Goal: Task Accomplishment & Management: Use online tool/utility

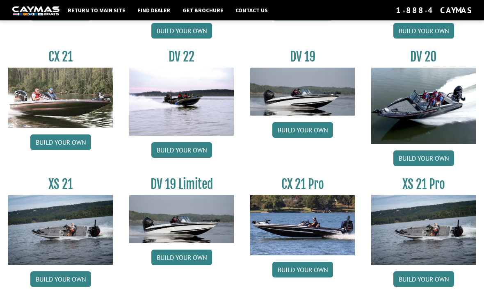
scroll to position [909, 0]
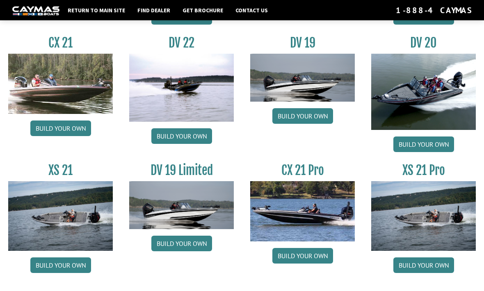
click at [432, 273] on link "Build your own" at bounding box center [423, 266] width 61 height 16
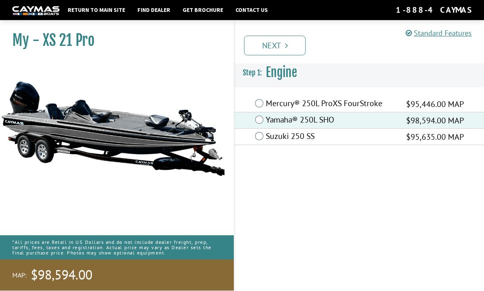
scroll to position [8, 0]
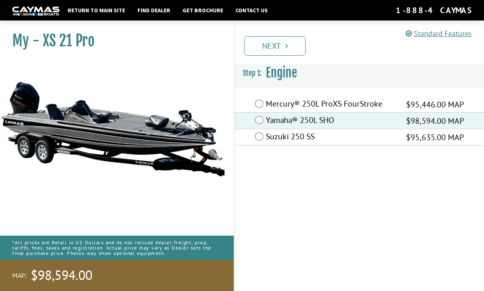
click at [457, 37] on link "Standard Features" at bounding box center [439, 33] width 66 height 9
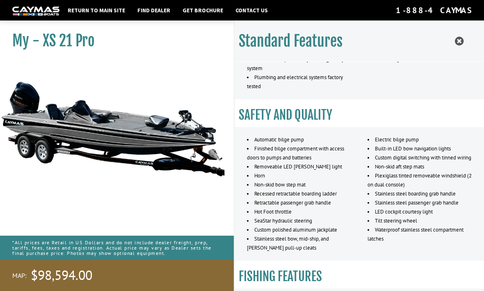
scroll to position [315, 0]
click at [455, 46] on icon at bounding box center [459, 41] width 9 height 10
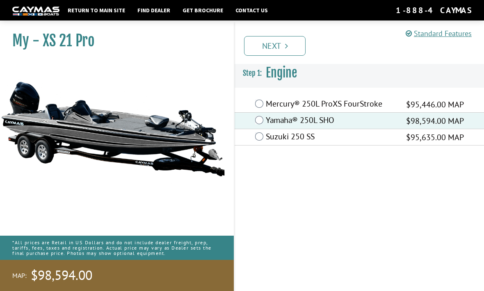
click at [264, 47] on link "Next" at bounding box center [275, 46] width 62 height 20
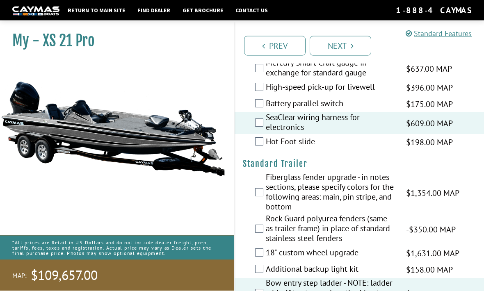
scroll to position [1287, 0]
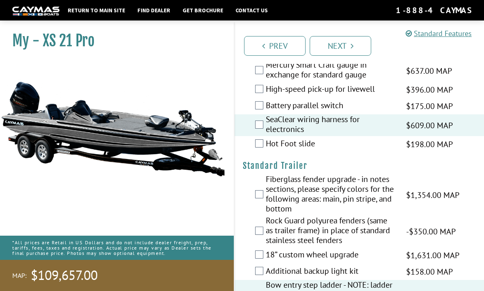
click at [361, 49] on link "Next" at bounding box center [341, 46] width 62 height 20
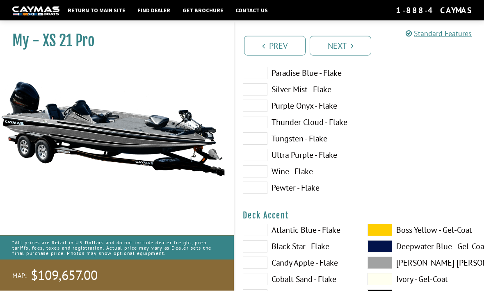
scroll to position [0, 0]
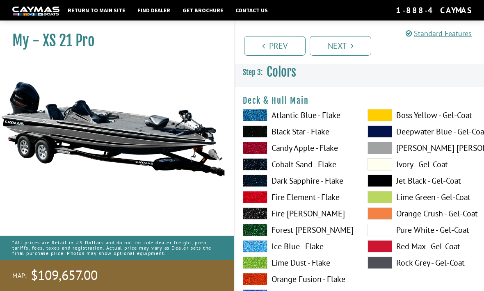
click at [334, 118] on label "Atlantic Blue - Flake" at bounding box center [297, 115] width 108 height 12
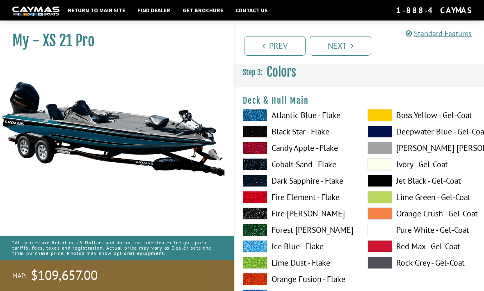
click at [419, 164] on label "Ivory - Gel-Coat" at bounding box center [422, 164] width 108 height 12
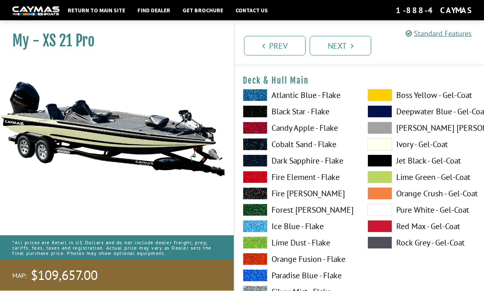
scroll to position [20, 0]
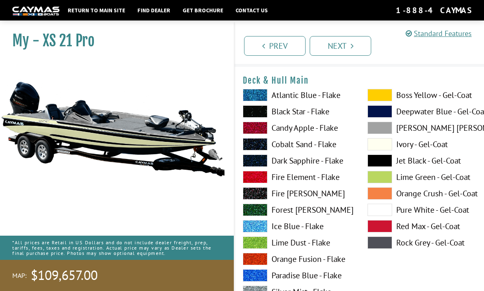
click at [436, 210] on label "Pure White - Gel-Coat" at bounding box center [422, 210] width 108 height 12
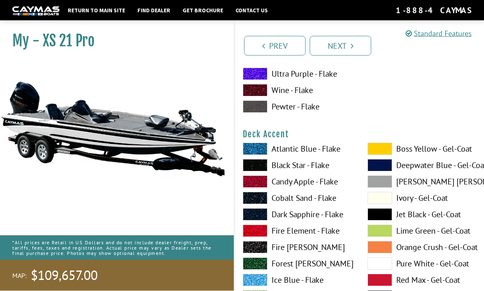
scroll to position [304, 0]
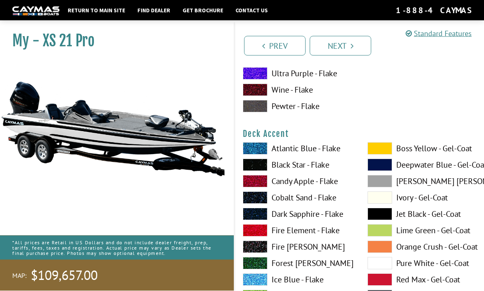
click at [384, 169] on span at bounding box center [380, 165] width 25 height 12
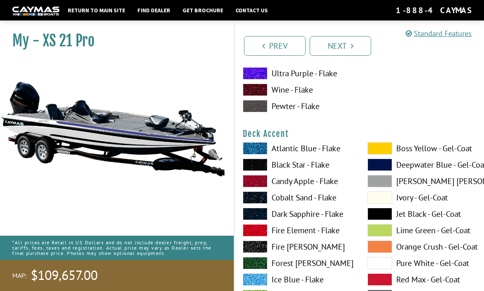
click at [387, 169] on span at bounding box center [380, 165] width 25 height 12
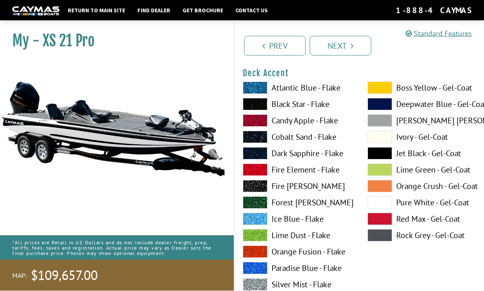
scroll to position [365, 0]
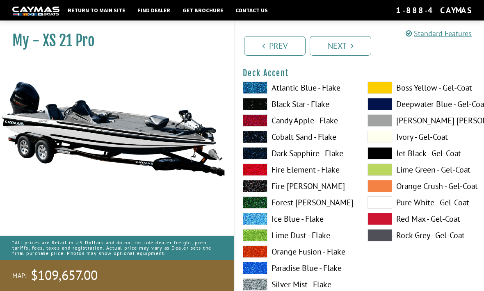
click at [257, 216] on span at bounding box center [255, 219] width 25 height 12
click at [268, 221] on label "Ice Blue - Flake" at bounding box center [297, 219] width 108 height 12
click at [304, 235] on label "Lime Dust - Flake" at bounding box center [297, 235] width 108 height 12
click at [305, 238] on label "Lime Dust - Flake" at bounding box center [297, 235] width 108 height 12
click at [409, 221] on label "Red Max - Gel-Coat" at bounding box center [422, 219] width 108 height 12
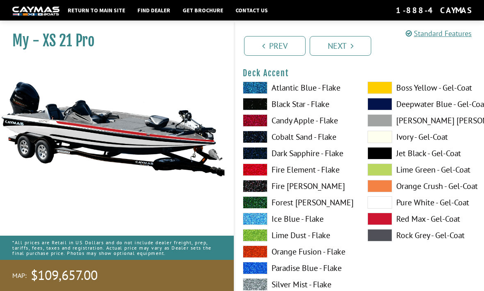
click at [417, 222] on label "Red Max - Gel-Coat" at bounding box center [422, 219] width 108 height 12
click at [406, 201] on label "Pure White - Gel-Coat" at bounding box center [422, 203] width 108 height 12
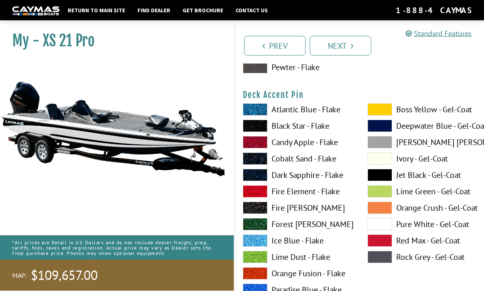
scroll to position [679, 0]
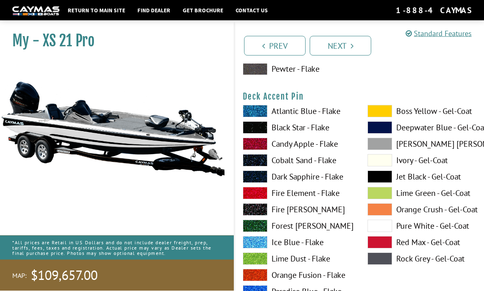
click at [403, 226] on label "Pure White - Gel-Coat" at bounding box center [422, 226] width 108 height 12
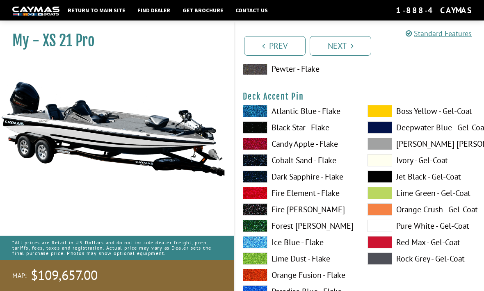
click at [383, 213] on span at bounding box center [380, 209] width 25 height 12
click at [382, 198] on span at bounding box center [380, 193] width 25 height 12
click at [380, 228] on span at bounding box center [380, 226] width 25 height 12
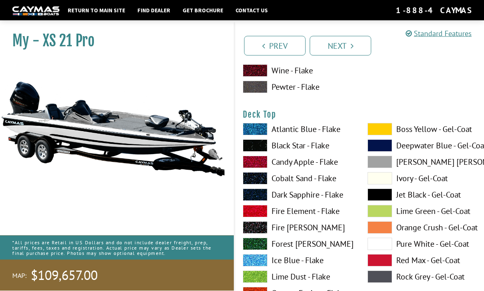
scroll to position [999, 0]
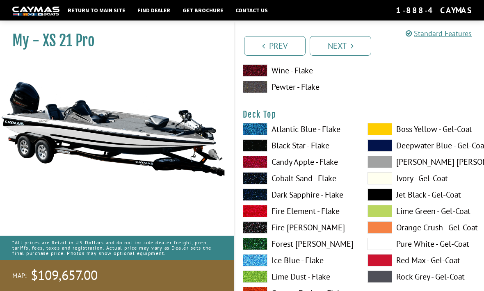
click at [378, 245] on span at bounding box center [380, 244] width 25 height 12
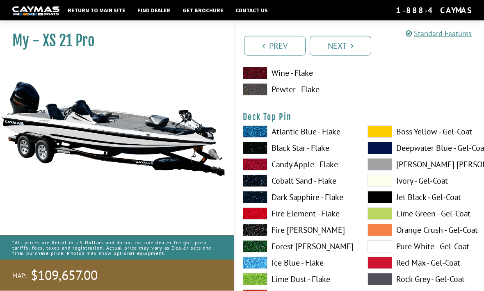
click at [380, 251] on span at bounding box center [380, 247] width 25 height 12
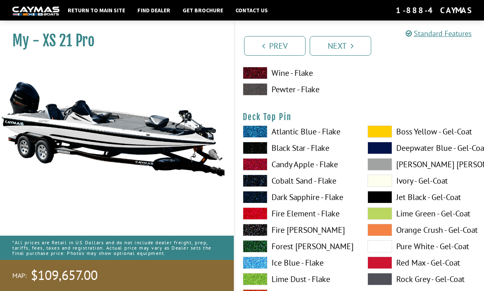
click at [258, 235] on span at bounding box center [255, 230] width 25 height 12
click at [379, 251] on span at bounding box center [380, 246] width 25 height 12
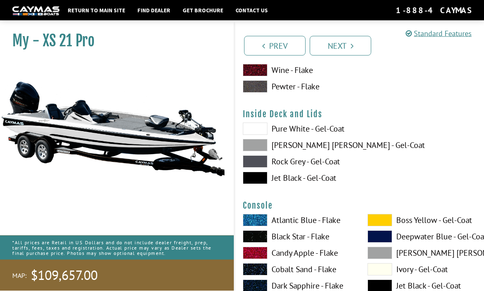
scroll to position [1675, 0]
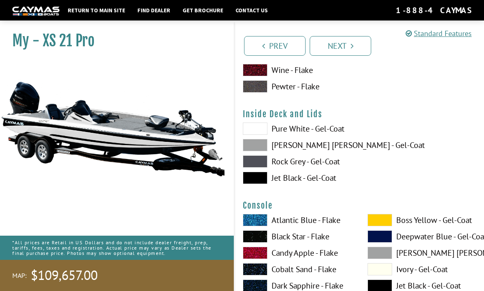
click at [258, 132] on span at bounding box center [255, 129] width 25 height 12
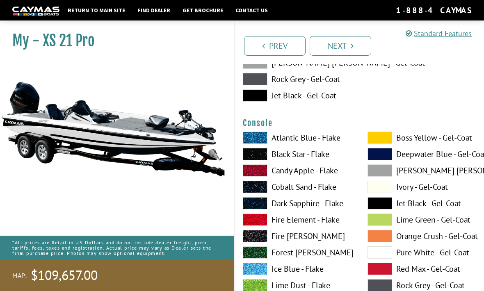
scroll to position [1758, 0]
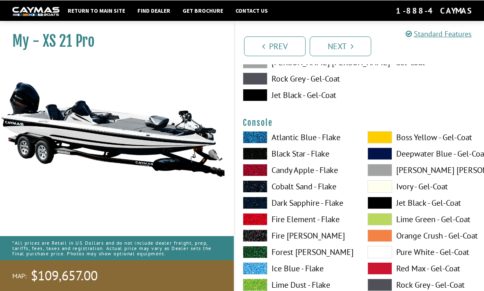
click at [379, 256] on span at bounding box center [380, 252] width 25 height 12
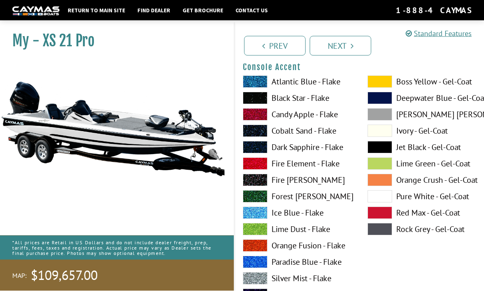
scroll to position [2151, 0]
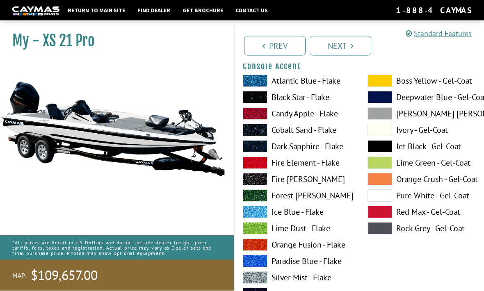
click at [382, 201] on span at bounding box center [380, 196] width 25 height 12
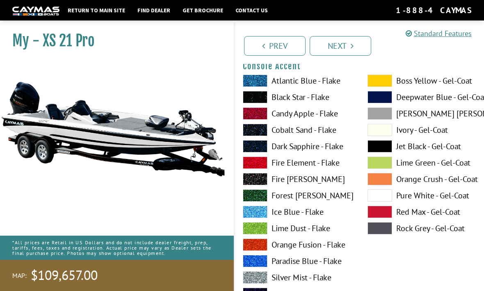
click at [383, 202] on span at bounding box center [380, 196] width 25 height 12
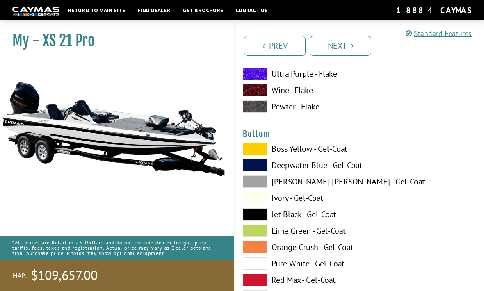
scroll to position [2770, 0]
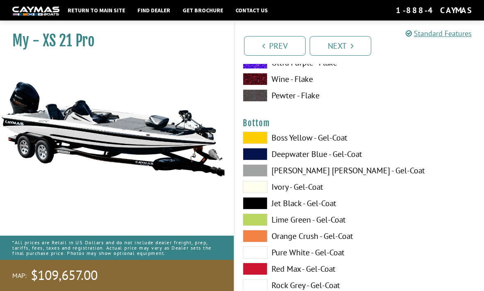
click at [256, 259] on span at bounding box center [255, 253] width 25 height 12
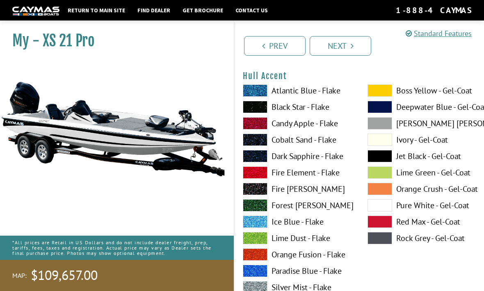
scroll to position [3015, 0]
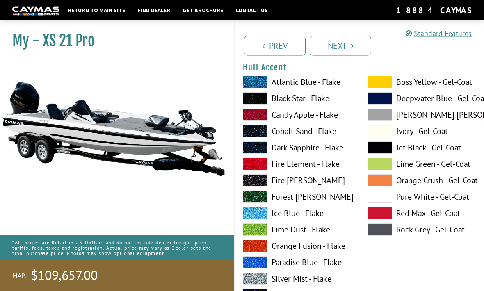
click at [381, 203] on span at bounding box center [380, 197] width 25 height 12
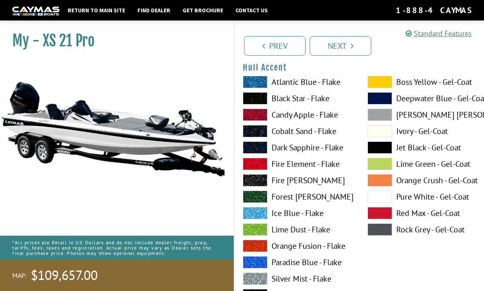
click at [383, 203] on span at bounding box center [380, 197] width 25 height 12
click at [255, 218] on span at bounding box center [255, 213] width 25 height 12
click at [373, 105] on span at bounding box center [380, 98] width 25 height 12
click at [256, 121] on span at bounding box center [255, 115] width 25 height 12
click at [255, 199] on span at bounding box center [255, 197] width 25 height 12
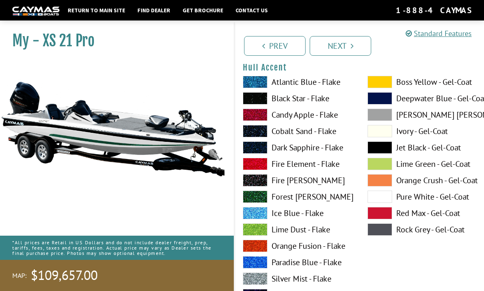
click at [257, 169] on span at bounding box center [255, 164] width 25 height 12
click at [256, 116] on span at bounding box center [255, 115] width 25 height 12
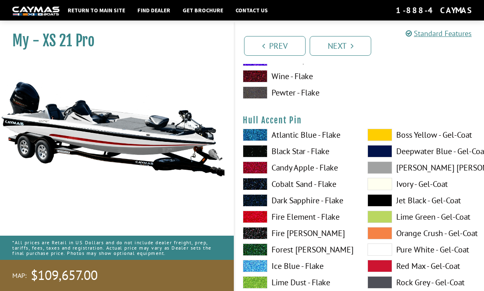
scroll to position [3302, 0]
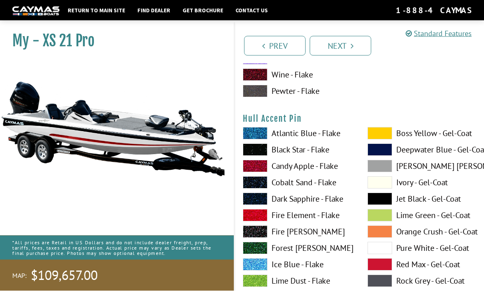
click at [258, 173] on span at bounding box center [255, 166] width 25 height 12
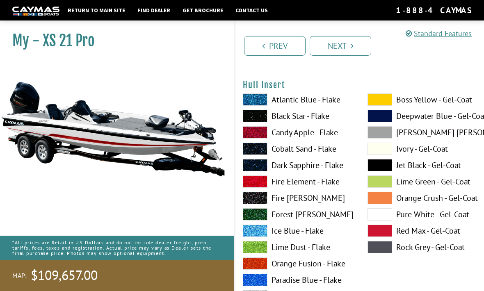
scroll to position [3675, 0]
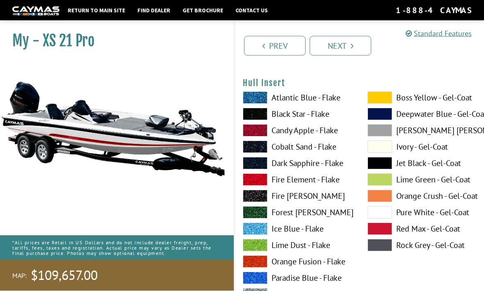
click at [251, 132] on span at bounding box center [255, 131] width 25 height 12
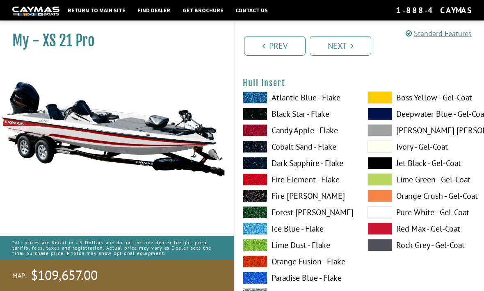
click at [380, 104] on span at bounding box center [380, 97] width 25 height 12
click at [384, 103] on span at bounding box center [380, 97] width 25 height 12
click at [260, 134] on span at bounding box center [255, 130] width 25 height 12
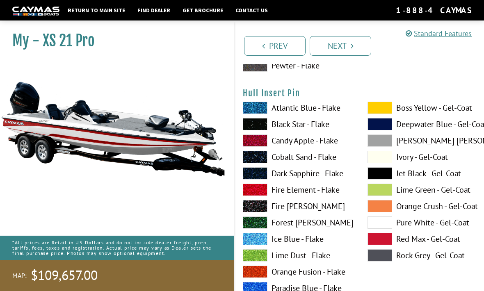
scroll to position [4003, 0]
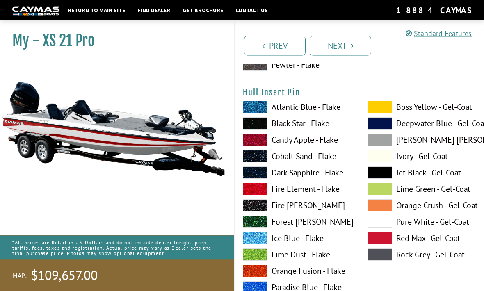
click at [255, 146] on span at bounding box center [255, 140] width 25 height 12
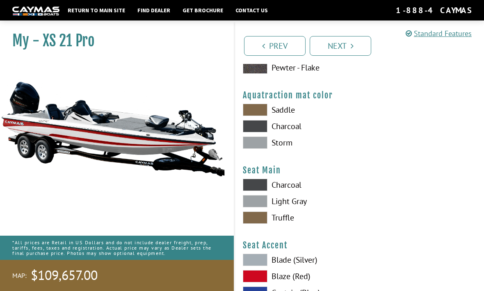
scroll to position [4339, 0]
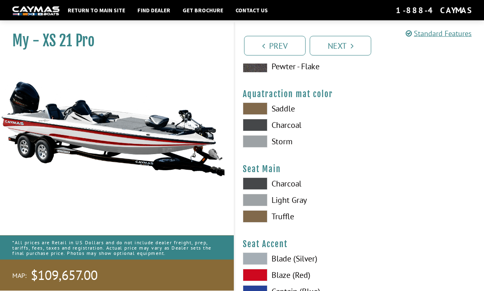
click at [257, 148] on span at bounding box center [255, 142] width 25 height 12
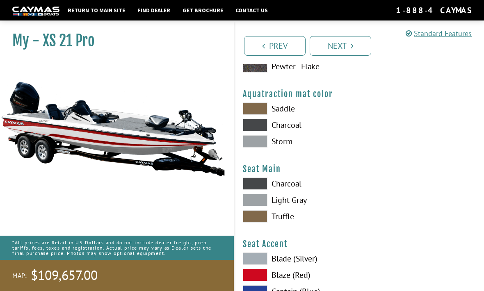
click at [255, 129] on span at bounding box center [255, 125] width 25 height 12
click at [256, 148] on span at bounding box center [255, 141] width 25 height 12
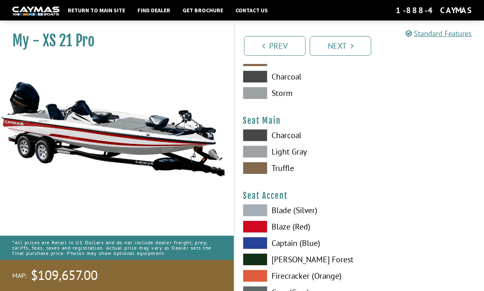
scroll to position [4388, 0]
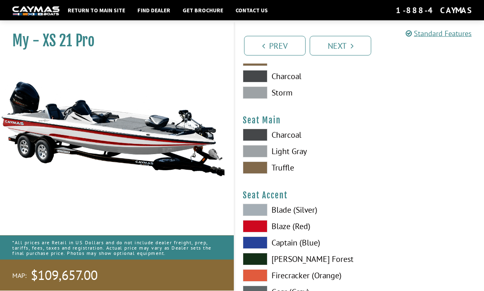
click at [259, 158] on span at bounding box center [255, 152] width 25 height 12
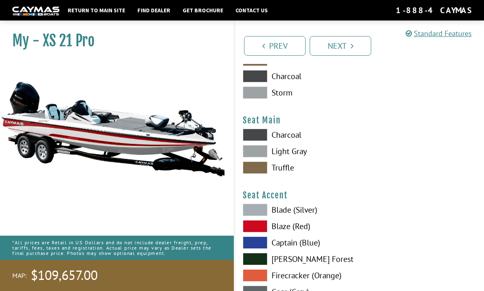
click at [259, 141] on span at bounding box center [255, 135] width 25 height 12
click at [256, 174] on span at bounding box center [255, 168] width 25 height 12
click at [257, 141] on span at bounding box center [255, 135] width 25 height 12
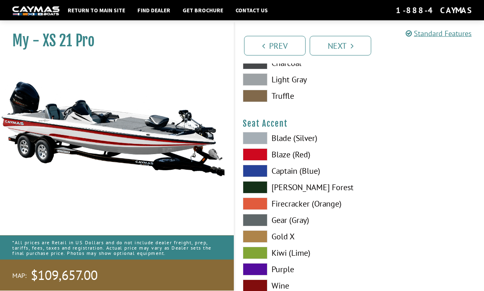
scroll to position [4461, 0]
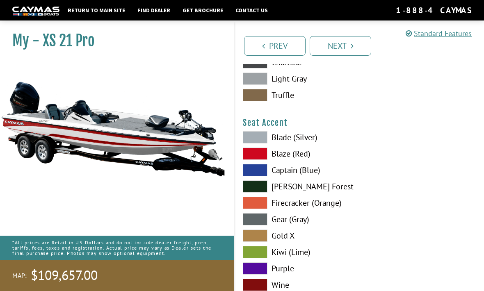
click at [255, 160] on span at bounding box center [255, 154] width 25 height 12
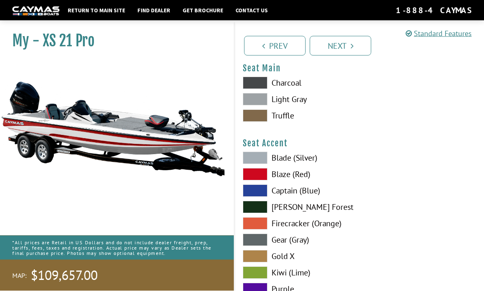
scroll to position [4424, 0]
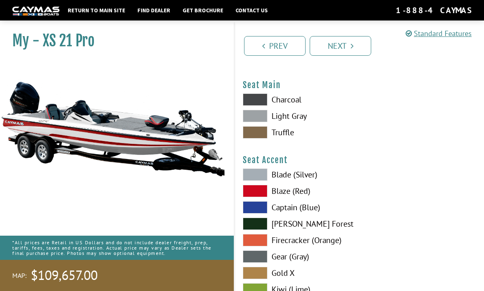
click at [360, 50] on link "Next" at bounding box center [341, 46] width 62 height 20
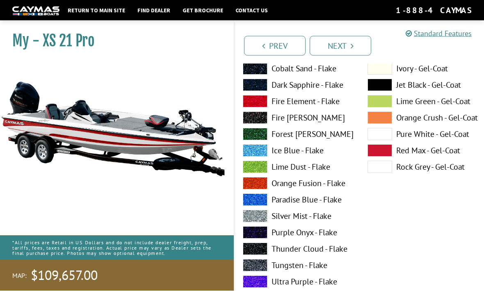
scroll to position [2149, 0]
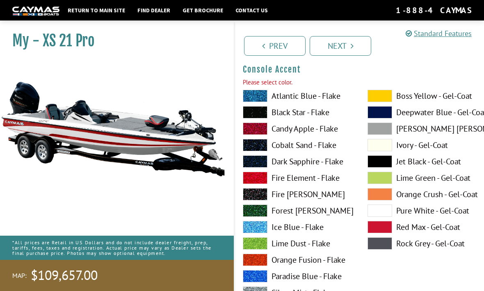
click at [252, 134] on span at bounding box center [255, 129] width 25 height 12
click at [359, 49] on link "Next" at bounding box center [341, 46] width 62 height 20
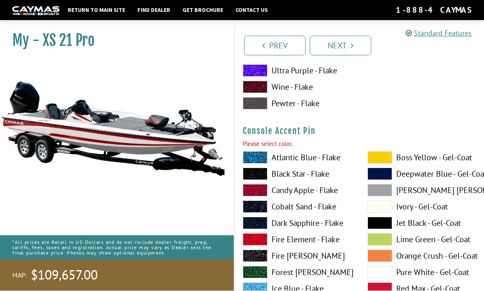
scroll to position [2487, 0]
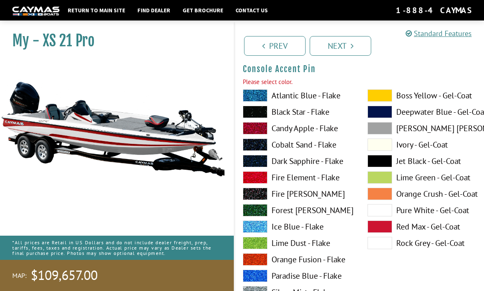
click at [254, 133] on span at bounding box center [255, 128] width 25 height 12
click at [364, 48] on link "Next" at bounding box center [341, 46] width 62 height 20
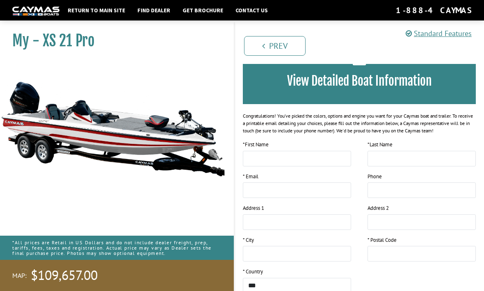
scroll to position [0, 0]
